Goal: Task Accomplishment & Management: Use online tool/utility

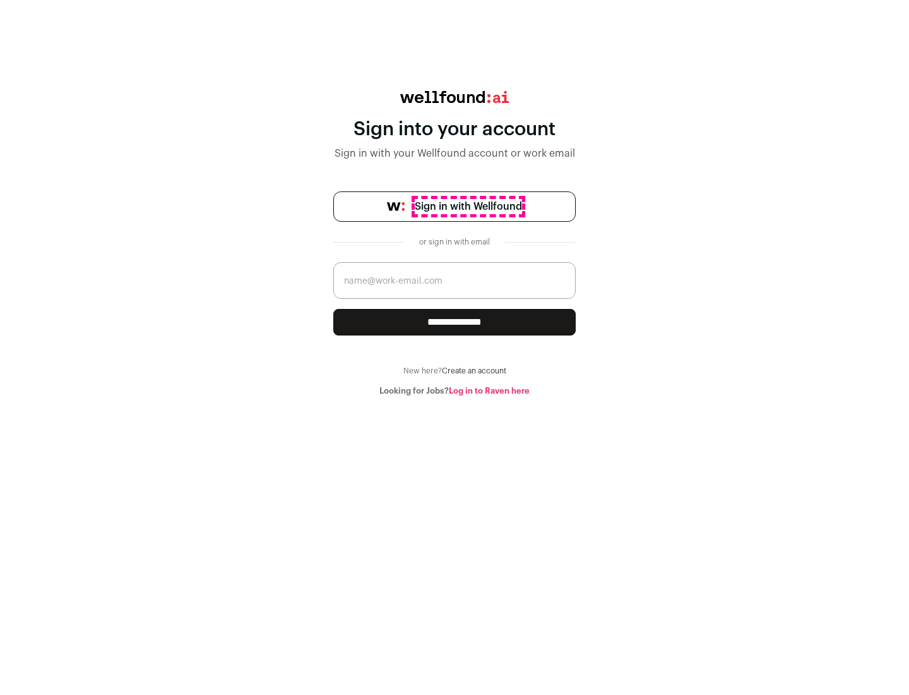
click at [468, 206] on span "Sign in with Wellfound" at bounding box center [468, 206] width 107 height 15
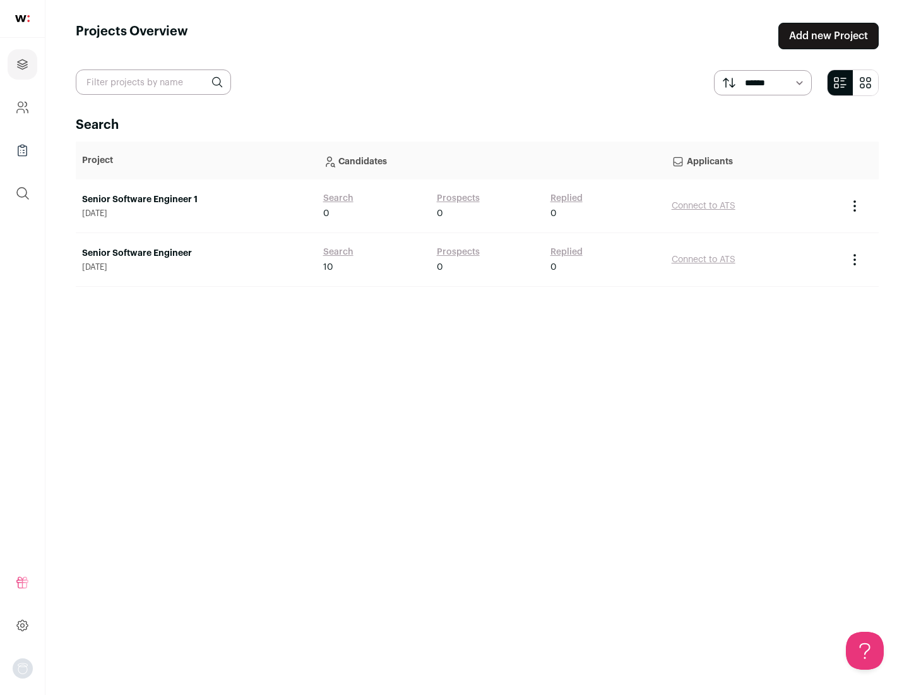
click at [196, 253] on link "Senior Software Engineer" at bounding box center [196, 253] width 229 height 13
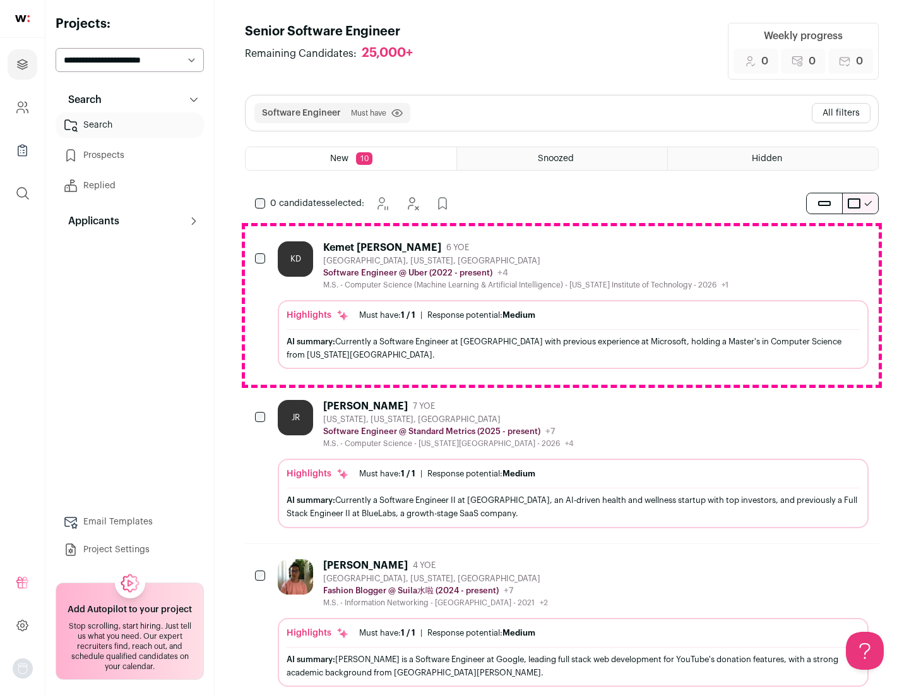
click at [562, 305] on div "Highlights Must have: 1 / 1 How many must haves have been fulfilled? | Response…" at bounding box center [573, 334] width 591 height 69
